Goal: Task Accomplishment & Management: Use online tool/utility

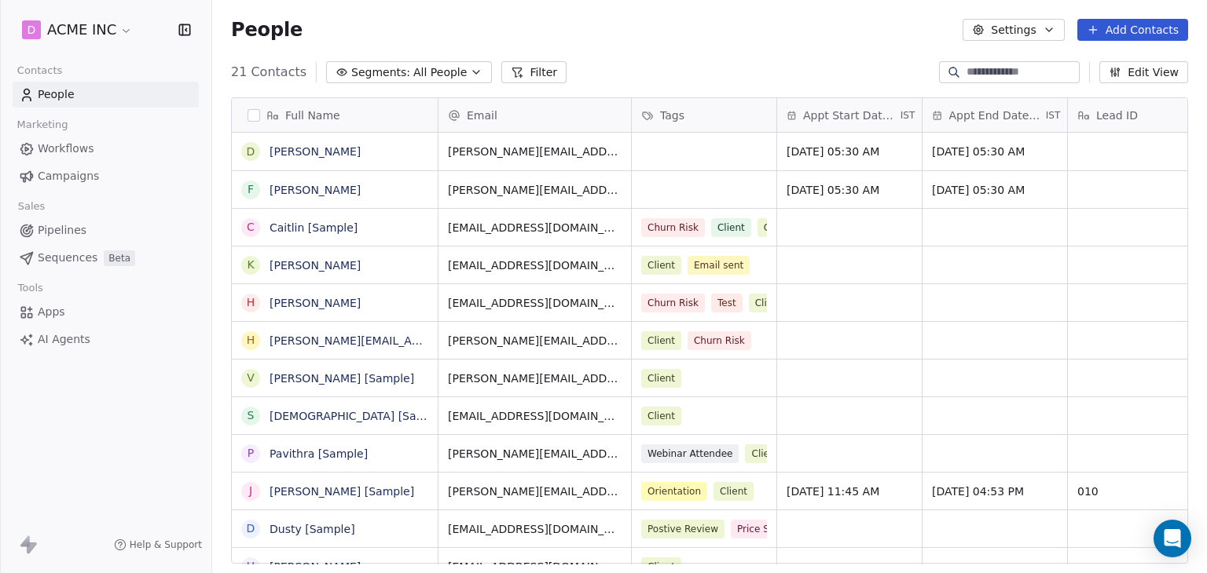
scroll to position [492, 982]
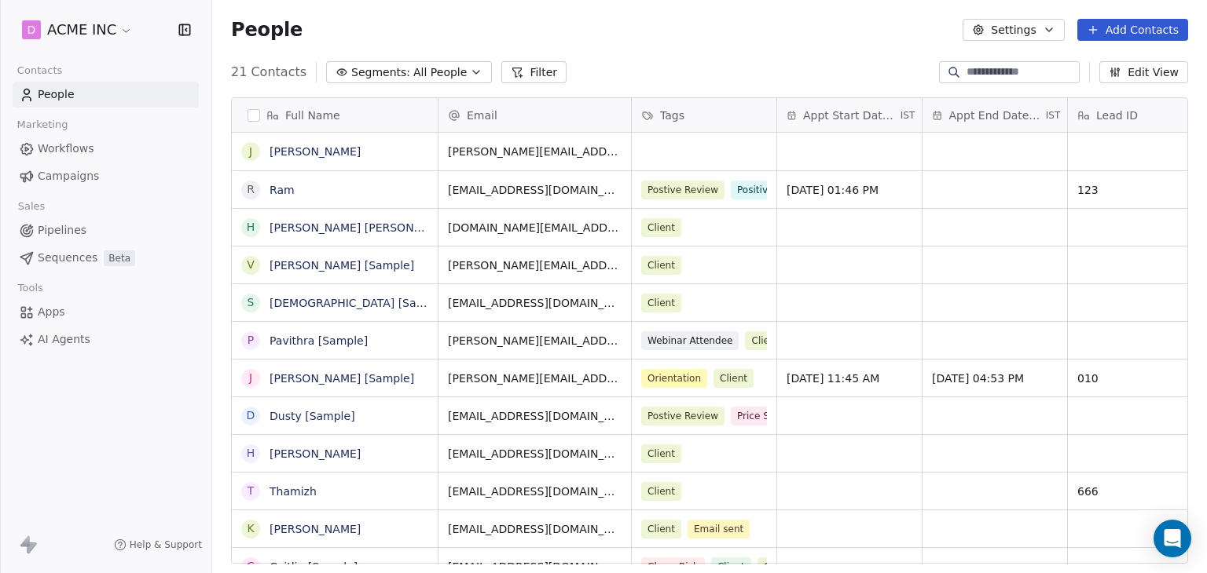
click at [104, 150] on link "Workflows" at bounding box center [106, 149] width 186 height 26
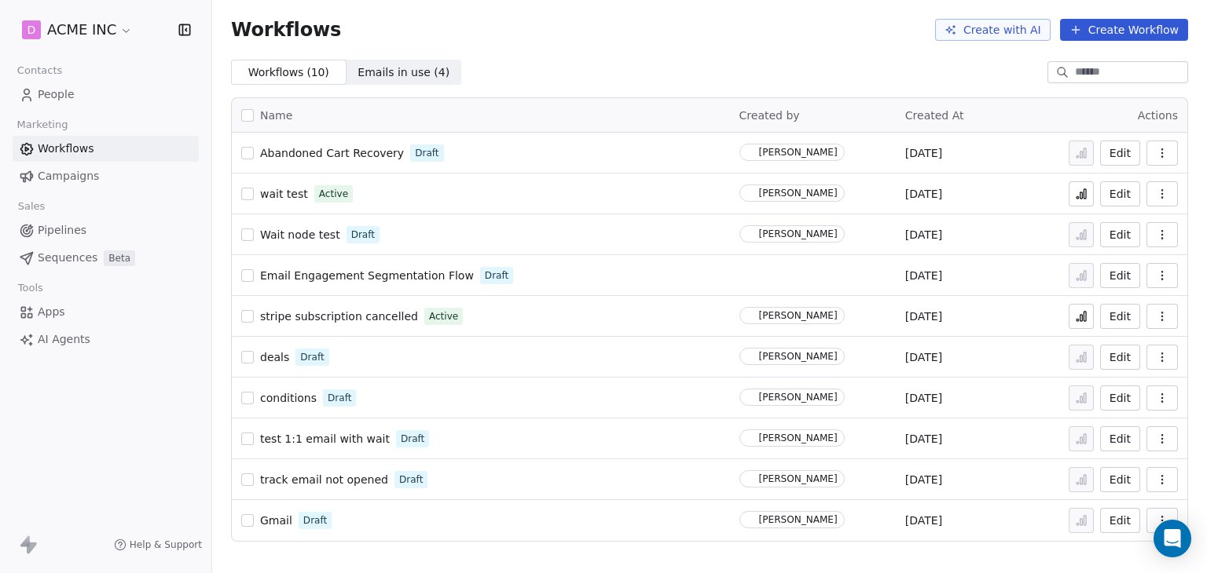
click at [1155, 273] on button "button" at bounding box center [1161, 275] width 31 height 25
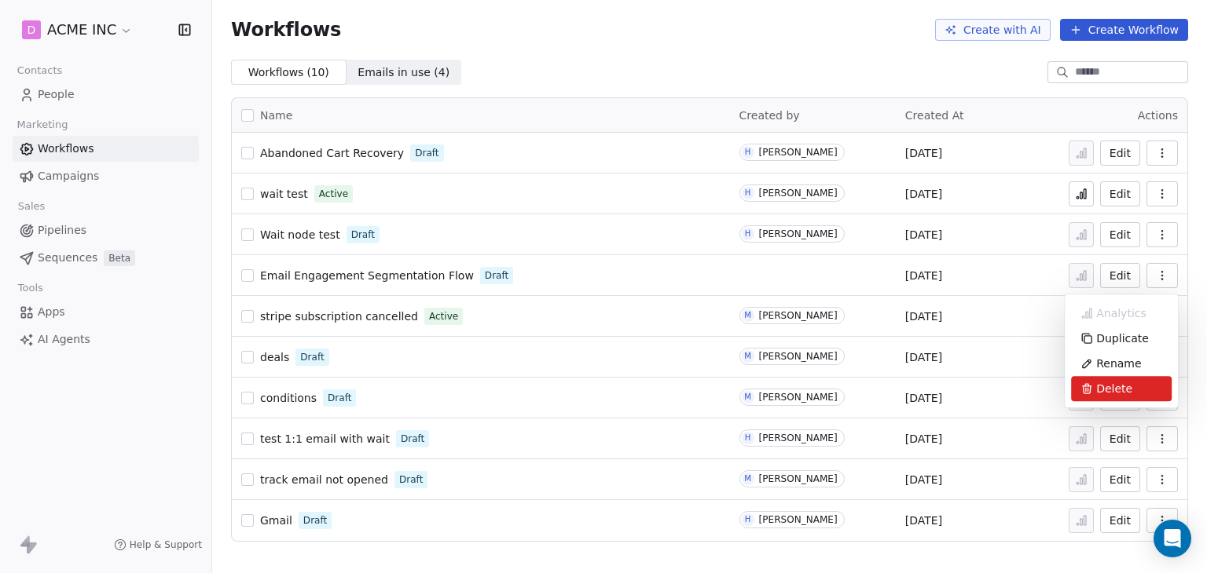
click at [1098, 386] on span "Delete" at bounding box center [1114, 389] width 36 height 16
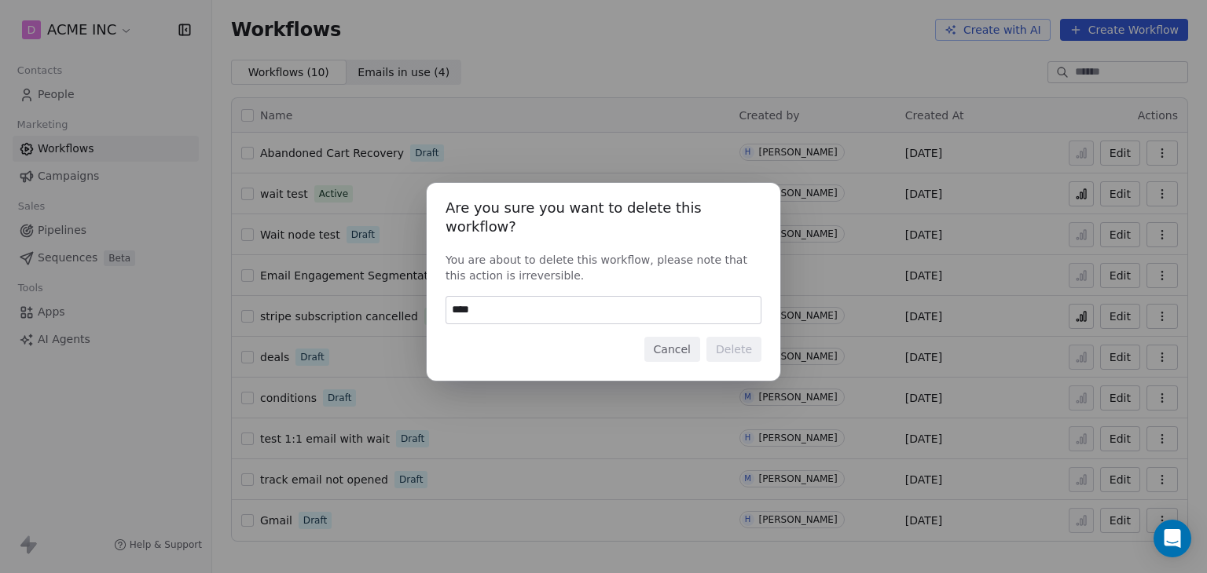
type input "*****"
type input "******"
click at [753, 340] on button "Delete" at bounding box center [733, 349] width 55 height 25
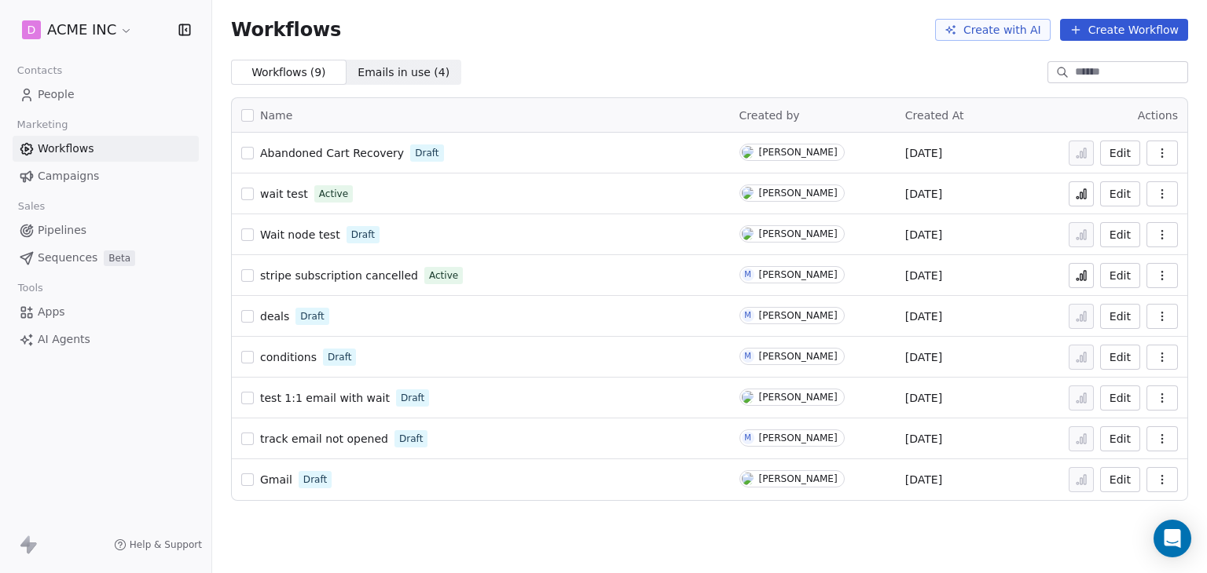
click at [56, 100] on span "People" at bounding box center [56, 94] width 37 height 16
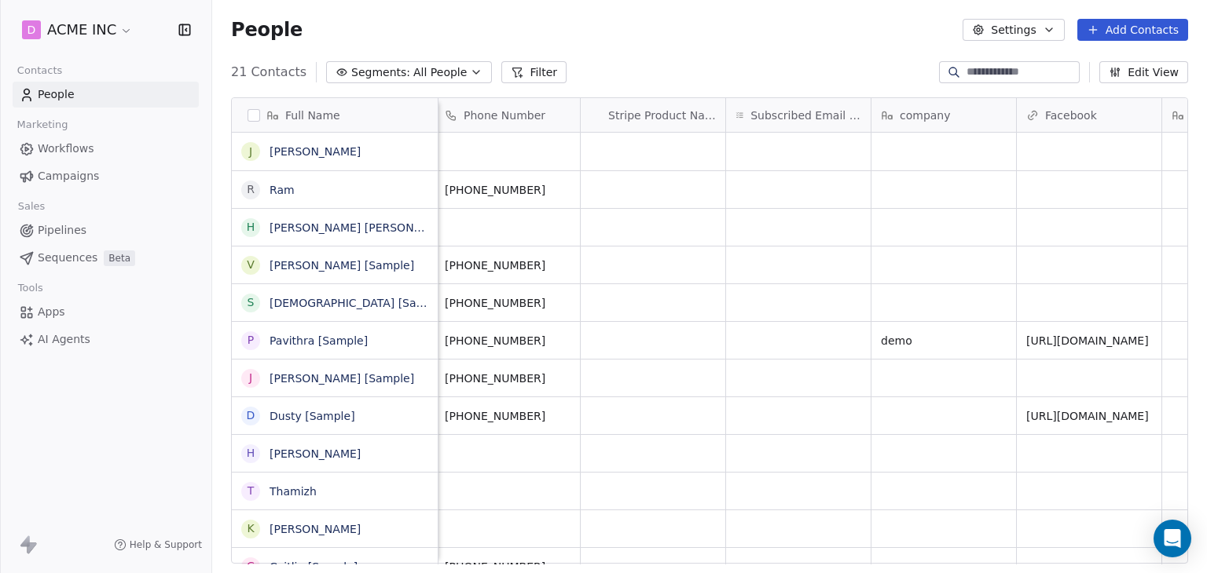
scroll to position [0, 3709]
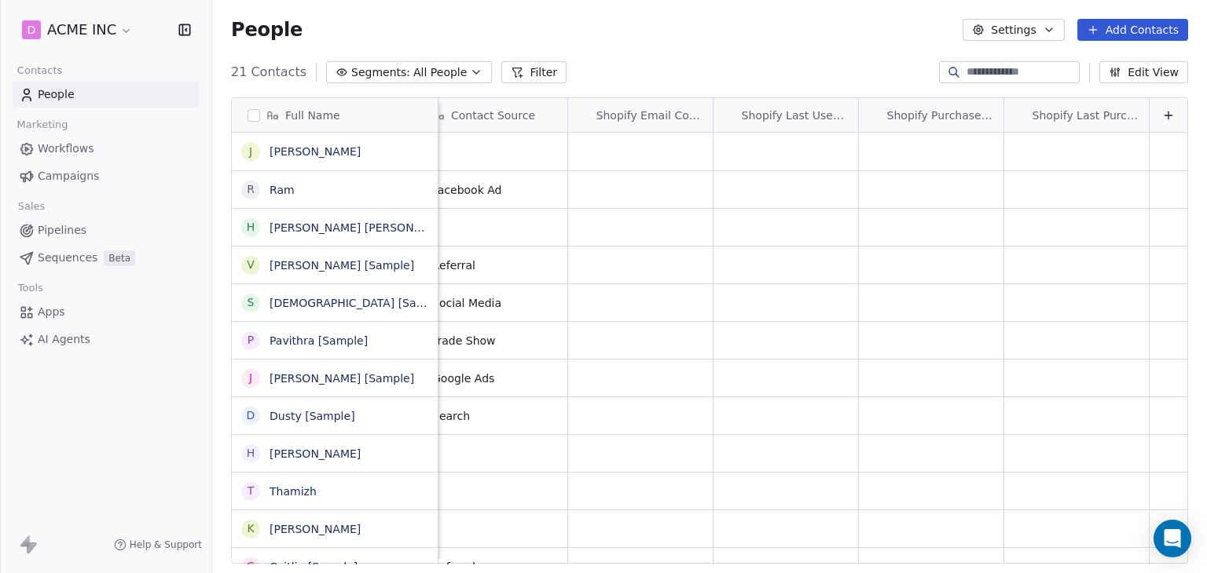
click at [1153, 71] on button "Edit View" at bounding box center [1143, 72] width 89 height 22
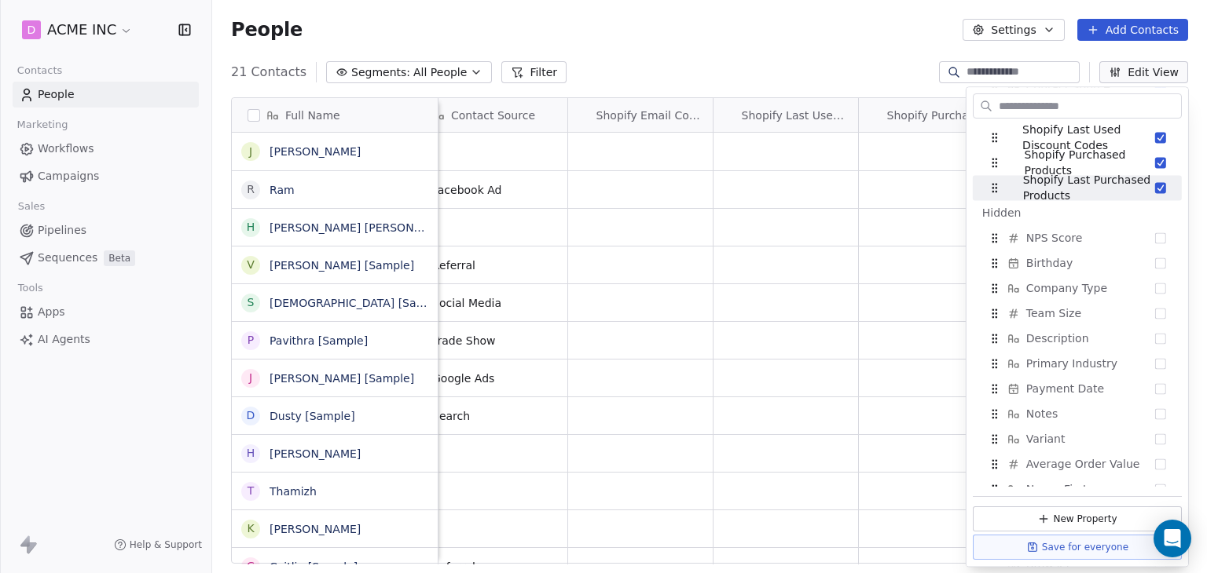
scroll to position [659, 0]
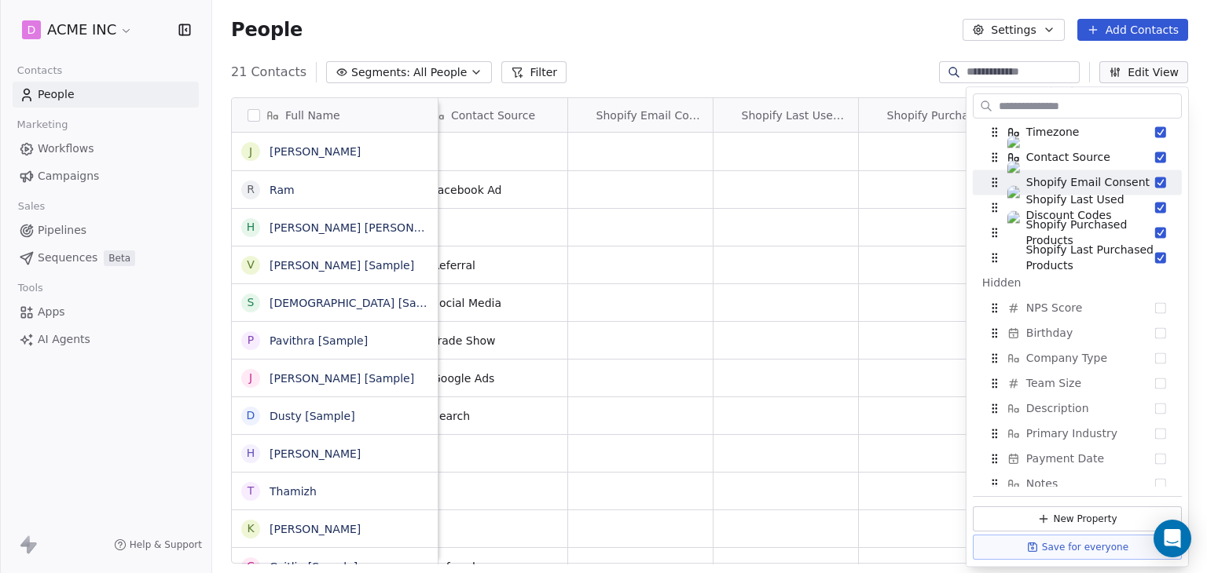
click at [873, 97] on div "Full Name J Jane Doe R Ram h harry Harry V Vanessa [Sample] S Swami [Sample] P …" at bounding box center [709, 330] width 957 height 467
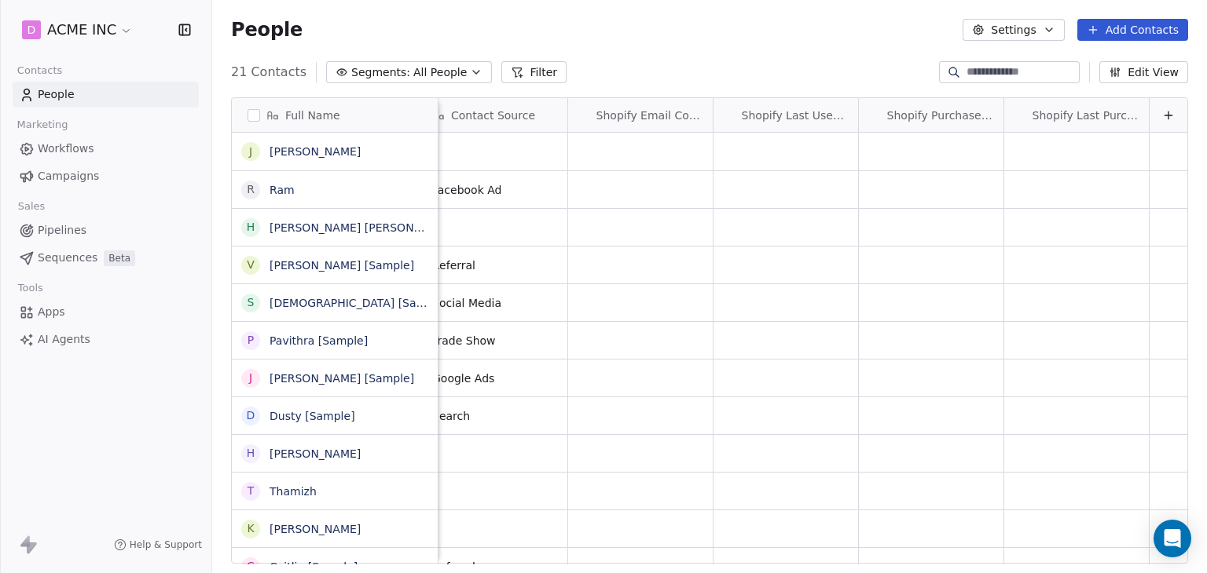
click at [1026, 28] on button "Settings" at bounding box center [1012, 30] width 101 height 22
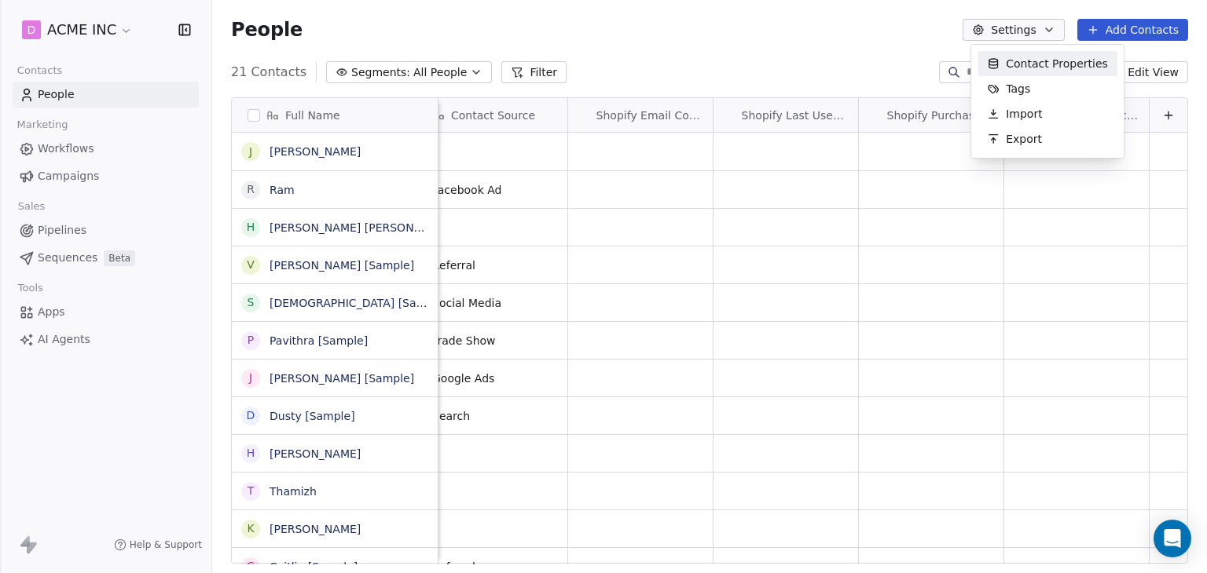
click at [1027, 72] on div "Contact Properties" at bounding box center [1047, 63] width 140 height 25
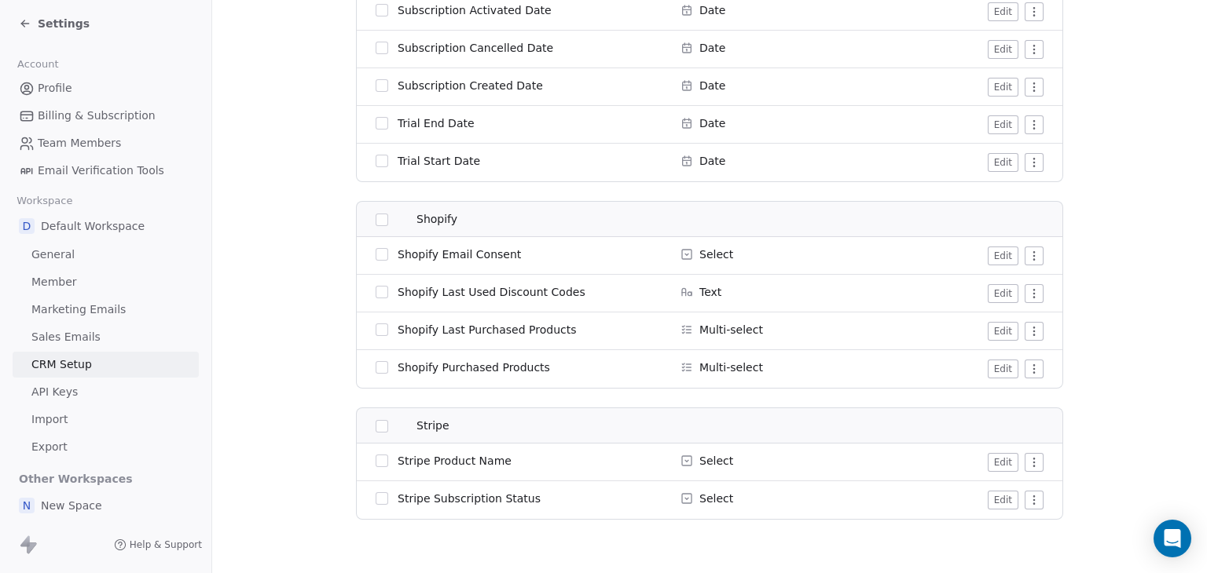
scroll to position [2945, 0]
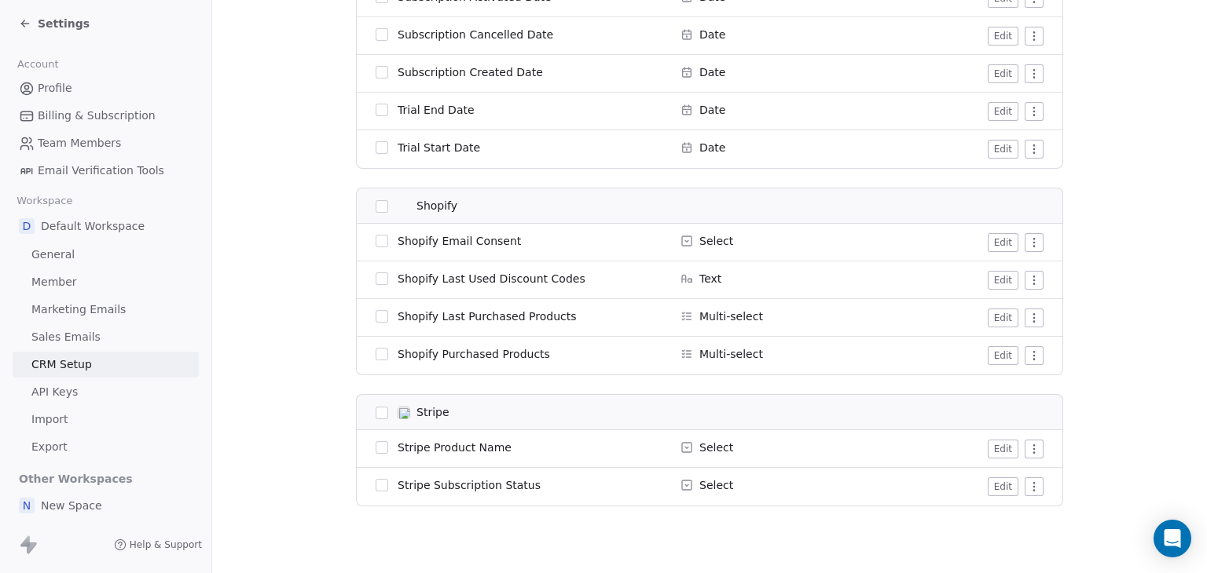
click at [29, 13] on div "Settings" at bounding box center [109, 24] width 180 height 22
click at [27, 20] on icon at bounding box center [25, 23] width 13 height 13
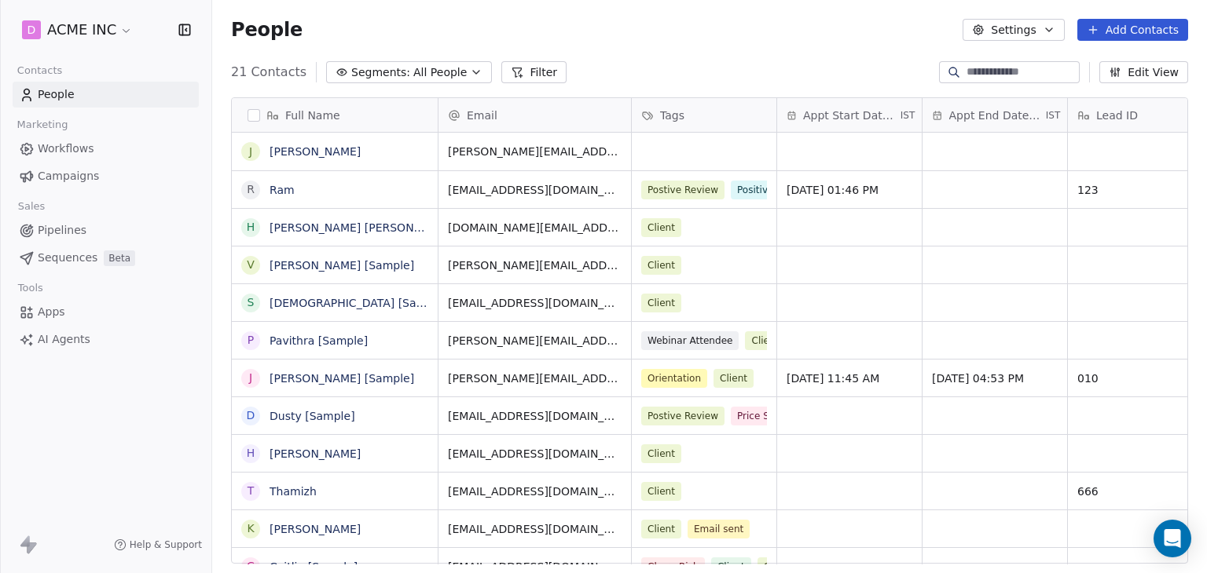
scroll to position [492, 982]
click at [92, 153] on link "Workflows" at bounding box center [106, 149] width 186 height 26
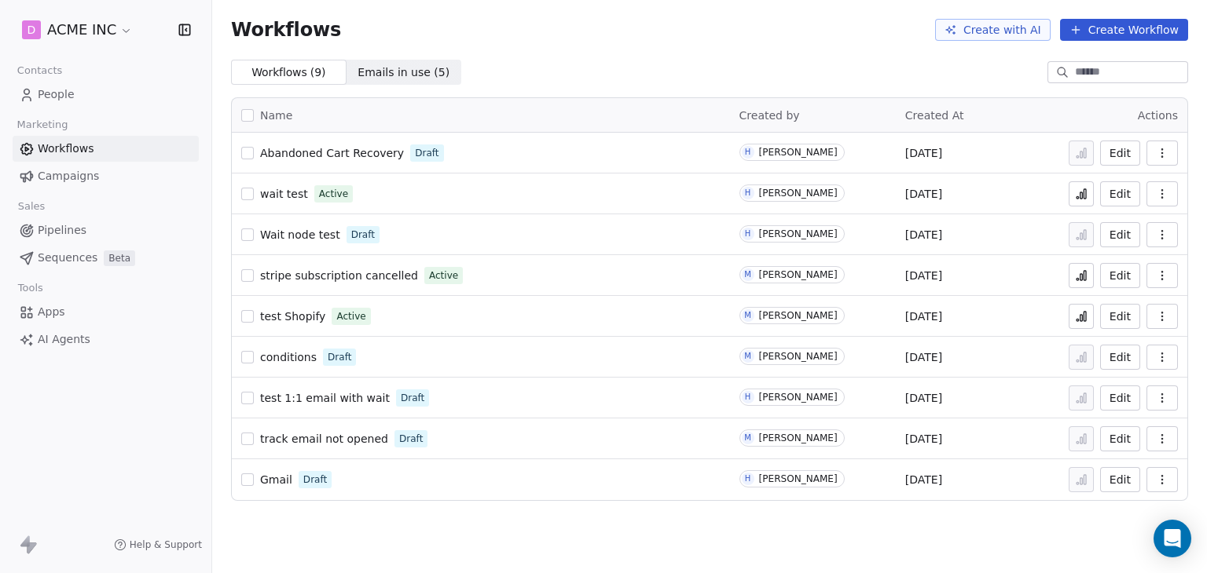
click at [304, 318] on span "test Shopify" at bounding box center [292, 316] width 65 height 13
click at [628, 46] on div "Workflows Create with AI Create Workflow" at bounding box center [709, 30] width 994 height 60
click at [82, 93] on link "People" at bounding box center [106, 95] width 186 height 26
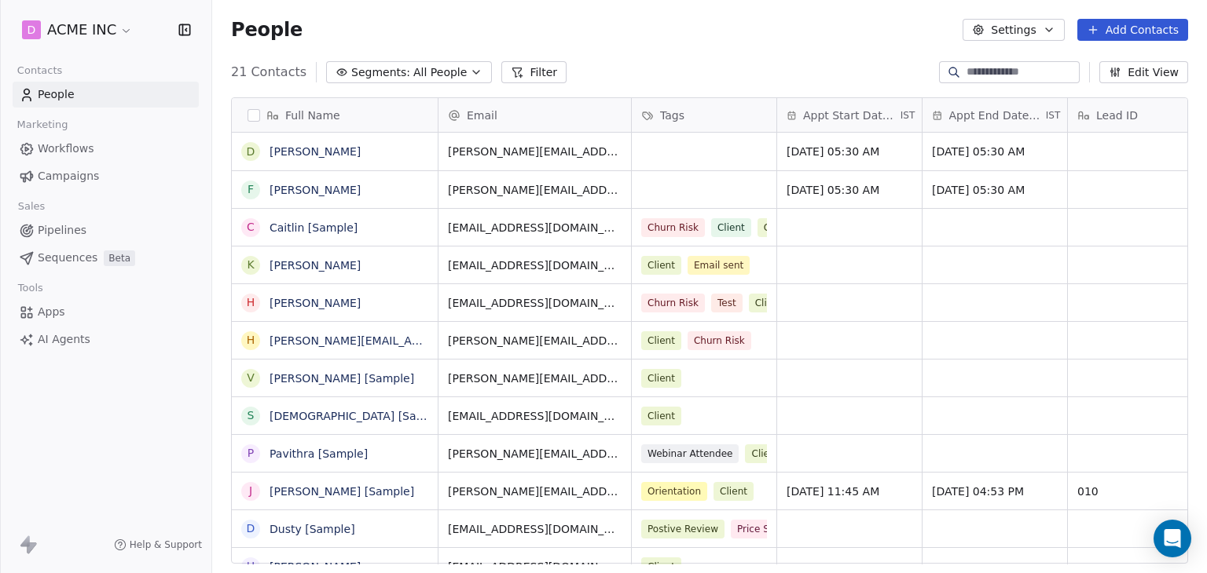
scroll to position [492, 982]
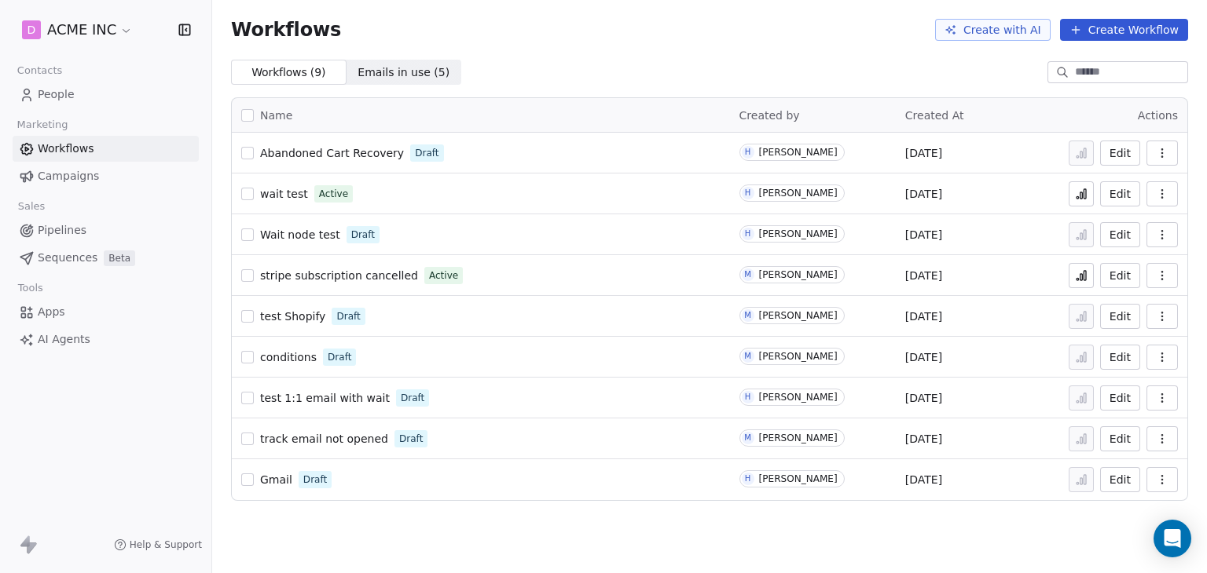
click at [276, 317] on span "test Shopify" at bounding box center [292, 316] width 65 height 13
click at [1084, 315] on icon at bounding box center [1084, 316] width 2 height 9
click at [295, 319] on span "test Shopify" at bounding box center [292, 316] width 65 height 13
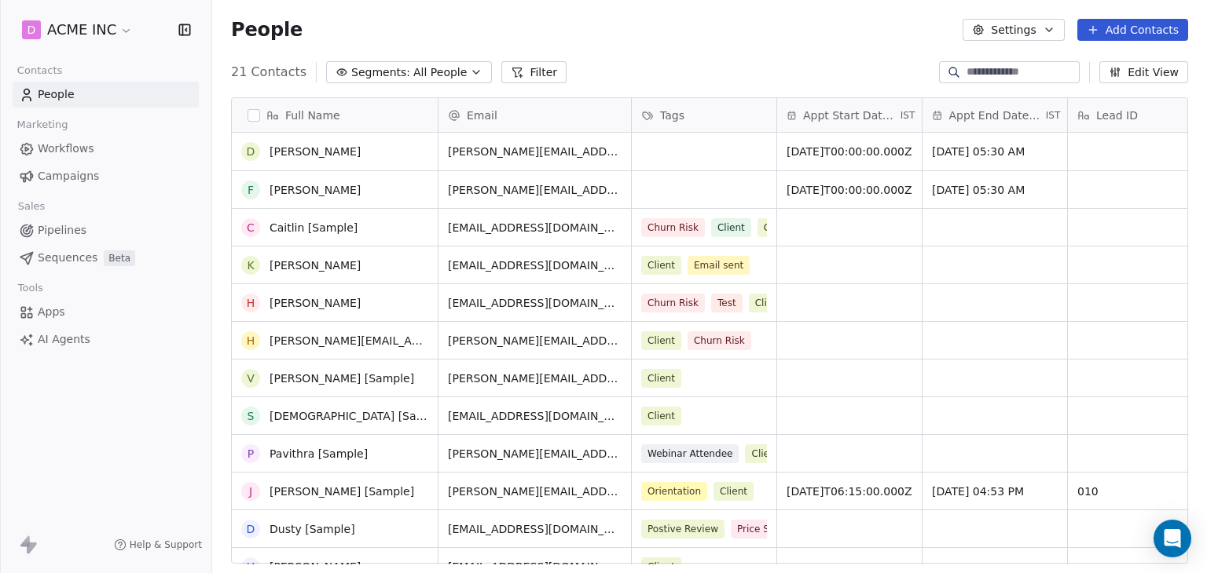
scroll to position [359, 0]
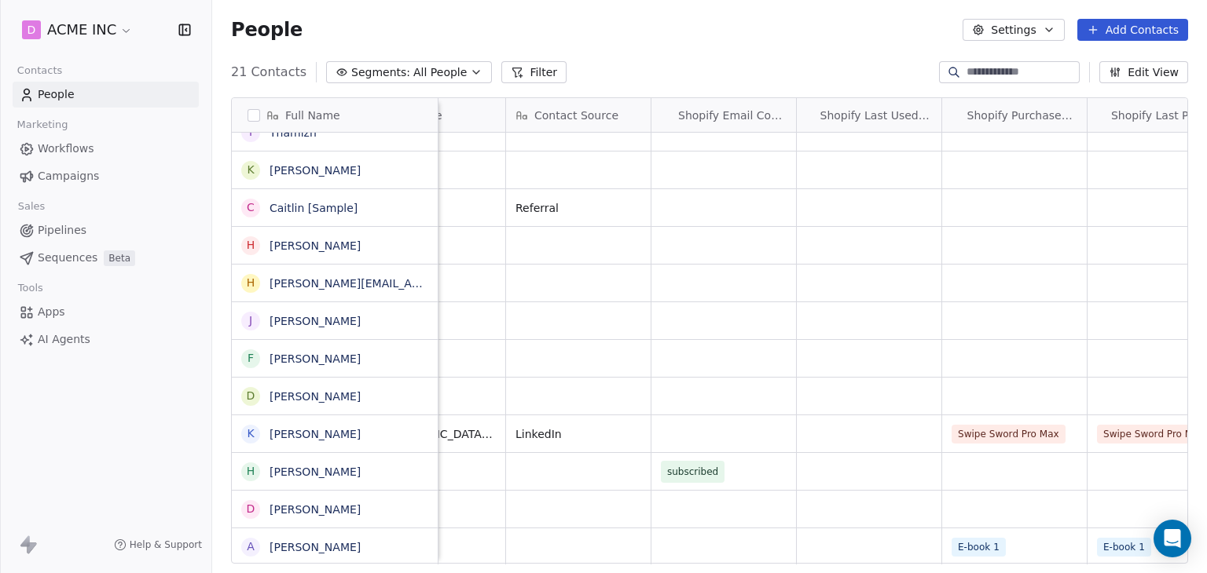
scroll to position [0, 3709]
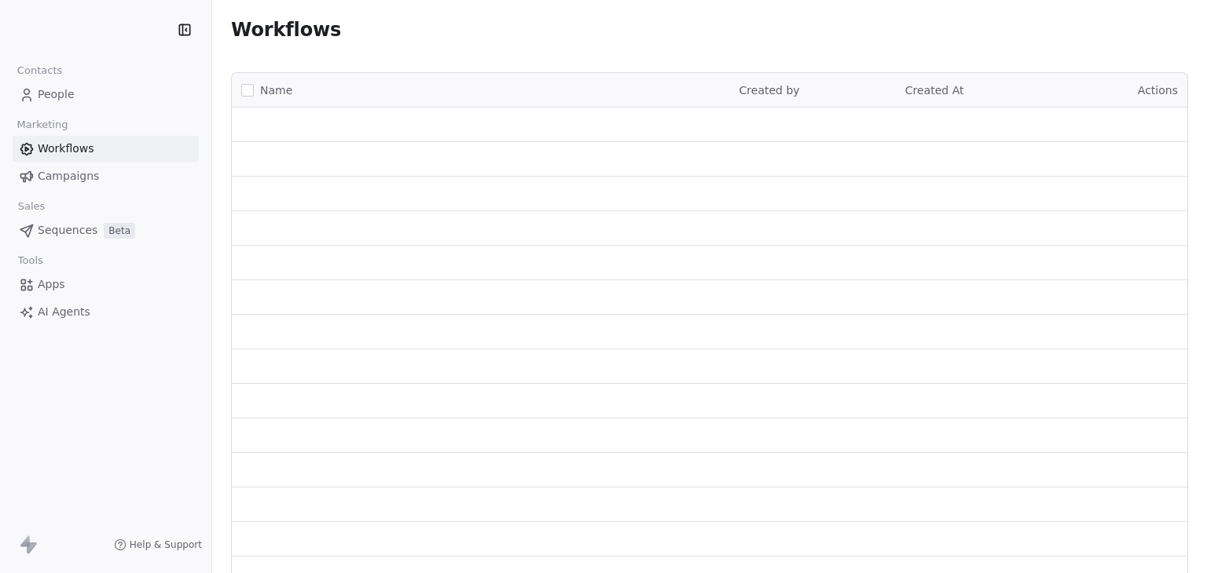
click at [587, 46] on div "Workflows" at bounding box center [709, 30] width 994 height 60
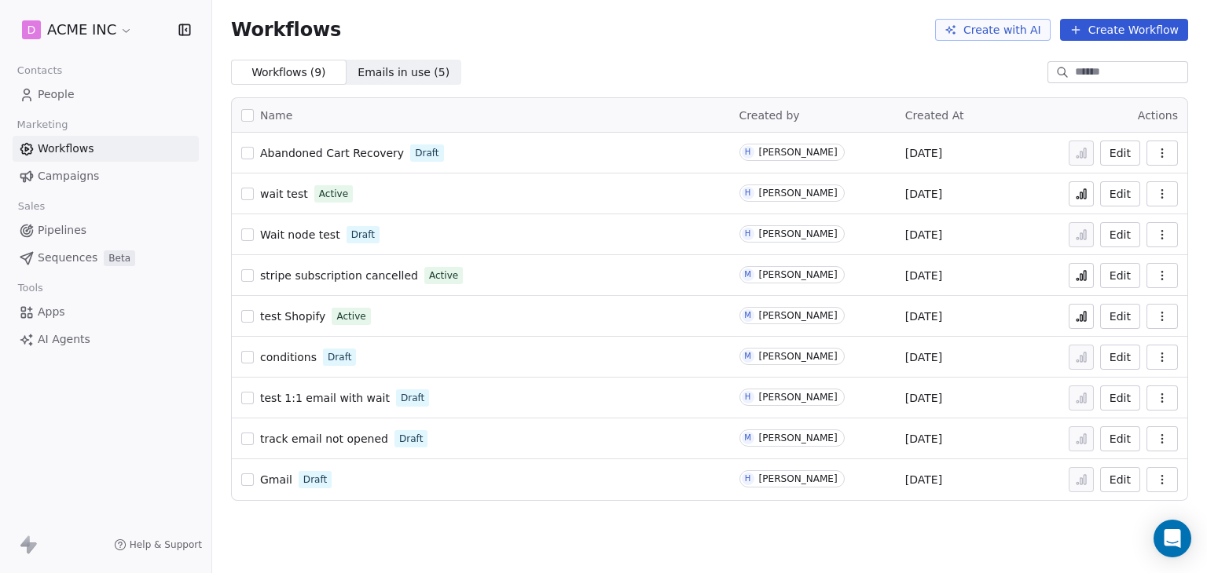
click at [1077, 317] on icon at bounding box center [1081, 316] width 13 height 13
